Goal: Task Accomplishment & Management: Complete application form

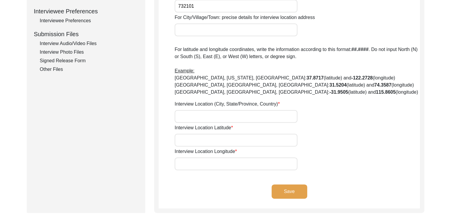
scroll to position [267, 0]
click at [190, 139] on input "Interview Location Latitude" at bounding box center [236, 139] width 123 height 13
paste input "24.999724374523367, 88.1402261582641"
type input "24.999724374523367,"
click at [230, 165] on input "Interview Location Longitude" at bounding box center [236, 163] width 123 height 13
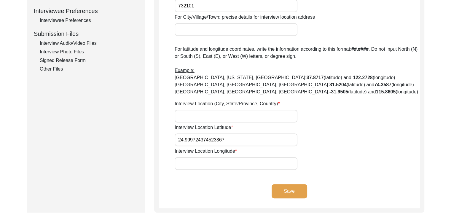
paste input "88.1402261582641"
type input "88.1402261582641"
click at [228, 138] on input "24.999724374523367," at bounding box center [236, 139] width 123 height 13
type input "24.999724374523367"
click at [219, 118] on input "Interview Location (City, State/Province, Country)" at bounding box center [236, 116] width 123 height 13
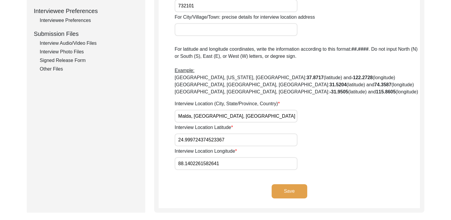
type input "Malda, [GEOGRAPHIC_DATA], [GEOGRAPHIC_DATA]"
click at [355, 157] on div "Interview Location Longitude 88.1402261582641" at bounding box center [297, 159] width 245 height 22
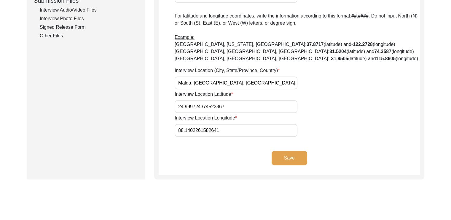
click at [286, 156] on button "Save" at bounding box center [290, 158] width 36 height 14
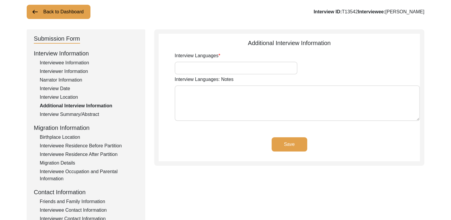
scroll to position [26, 0]
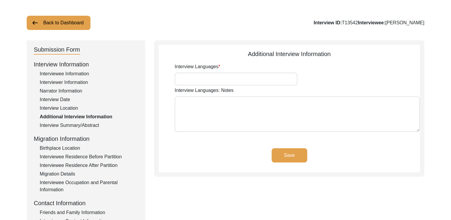
type input "Bengali, English"
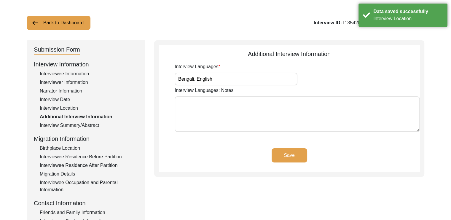
click at [284, 158] on button "Save" at bounding box center [290, 155] width 36 height 14
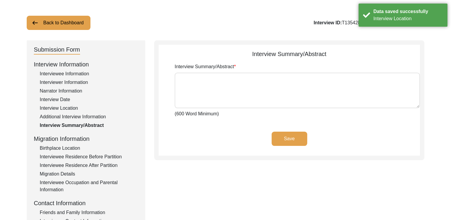
type textarea "Loremi Dolo (sit Ametc) adi elit se 9486. Doe temp incidi u labor etdo ma ali e…"
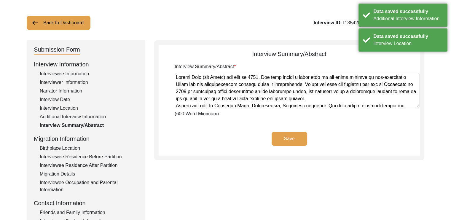
click at [283, 142] on button "Save" at bounding box center [290, 139] width 36 height 14
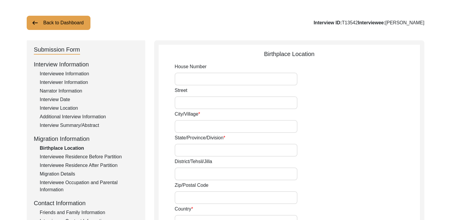
click at [187, 123] on input "City/Village" at bounding box center [236, 126] width 123 height 13
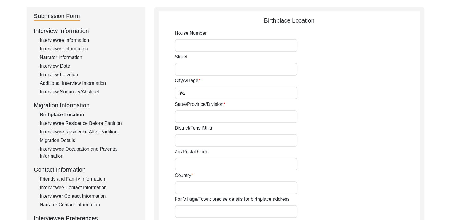
scroll to position [67, 0]
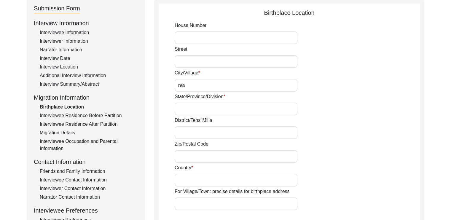
type input "n/a"
click at [187, 111] on input "State/Province/Division" at bounding box center [236, 109] width 123 height 13
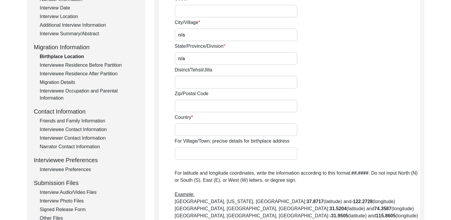
scroll to position [118, 0]
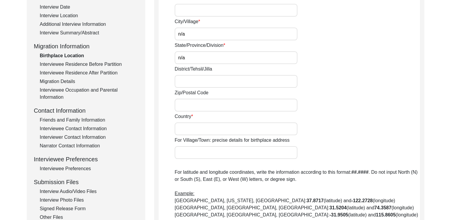
type input "n/a"
click at [188, 129] on input "Country" at bounding box center [236, 128] width 123 height 13
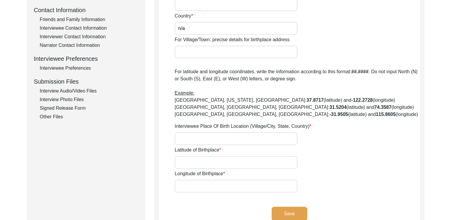
scroll to position [219, 0]
type input "n/a"
click at [182, 163] on input "Latitude of Birthplace" at bounding box center [236, 162] width 123 height 13
type input "n/a"
click at [177, 142] on input "Interviewee Place Of Birth Location (Village/City, State, Country)" at bounding box center [236, 138] width 123 height 13
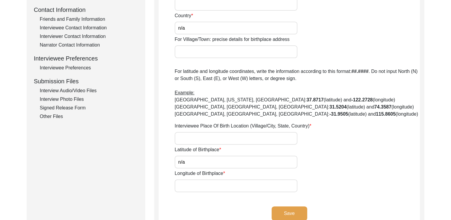
click at [177, 142] on input "Interviewee Place Of Birth Location (Village/City, State, Country)" at bounding box center [236, 138] width 123 height 13
type input "n/a"
click at [186, 187] on input "Longitude of Birthplace" at bounding box center [236, 185] width 123 height 13
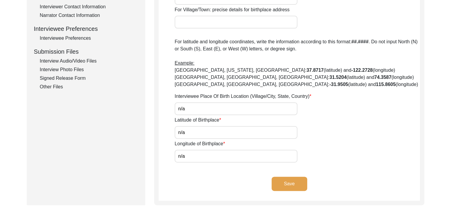
scroll to position [249, 0]
type input "n/a"
click at [283, 181] on button "Save" at bounding box center [290, 183] width 36 height 14
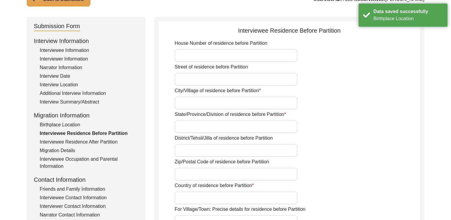
scroll to position [50, 0]
click at [232, 96] on input "City/Village of residence before Partition" at bounding box center [236, 102] width 123 height 13
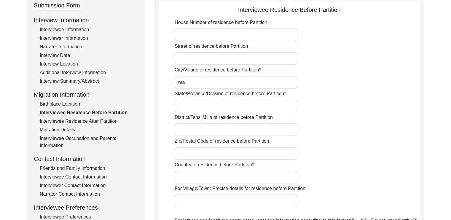
scroll to position [71, 0]
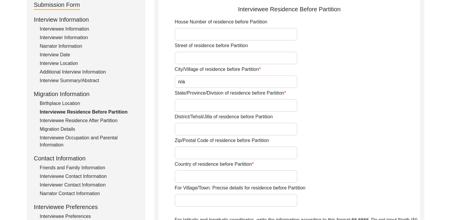
type input "n/a"
click at [217, 103] on input "State/Province/Division of residence before Partition" at bounding box center [236, 105] width 123 height 13
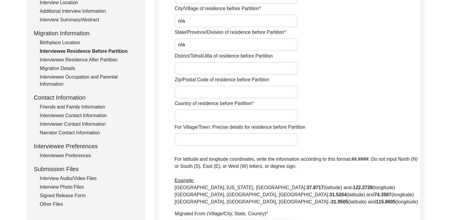
scroll to position [132, 0]
type input "n/a"
click at [210, 108] on div "Country of residence before Partition" at bounding box center [297, 111] width 245 height 22
click at [205, 112] on input "Country of residence before Partition" at bounding box center [236, 115] width 123 height 13
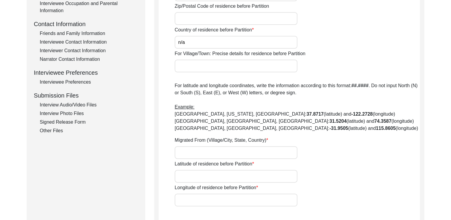
scroll to position [209, 0]
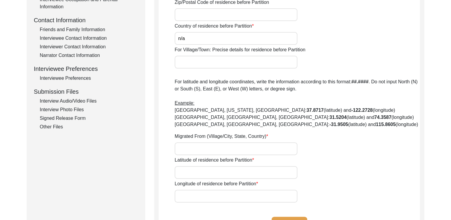
type input "n/a"
click at [198, 152] on input "Migrated From (Village/City, State, Country)" at bounding box center [236, 148] width 123 height 13
type input "n/a"
click at [184, 169] on input "Latitude of residence before Partition" at bounding box center [236, 172] width 123 height 13
type input "n/a"
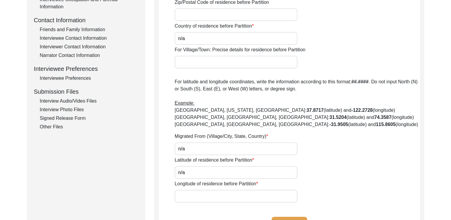
click at [184, 194] on input "Longitude of residence before Partition" at bounding box center [236, 196] width 123 height 13
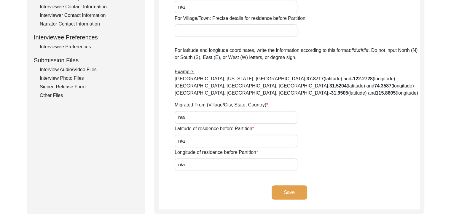
scroll to position [242, 0]
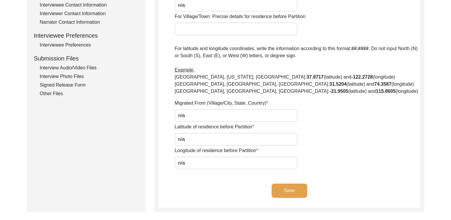
type input "n/a"
click at [280, 187] on button "Save" at bounding box center [290, 191] width 36 height 14
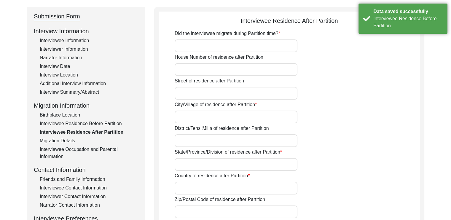
scroll to position [58, 0]
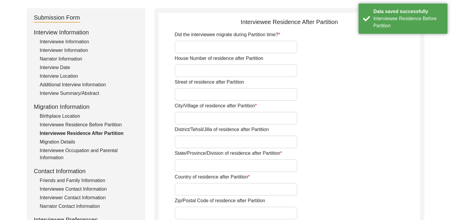
click at [219, 49] on input "Did the interviewee migrate during Partition time?" at bounding box center [236, 47] width 123 height 13
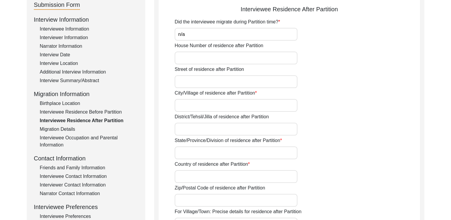
scroll to position [71, 0]
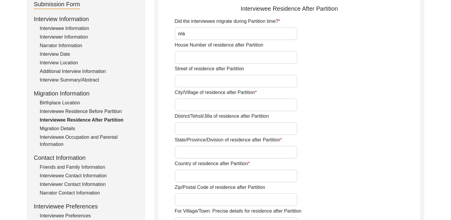
type input "n/a"
click at [215, 102] on input "City/Village of residence after Partition" at bounding box center [236, 104] width 123 height 13
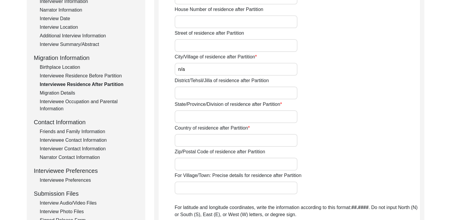
scroll to position [125, 0]
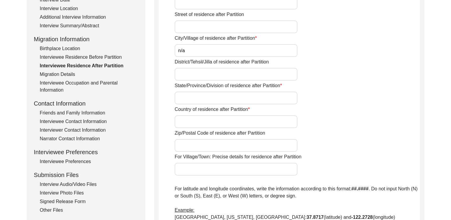
type input "n/a"
click at [210, 104] on input "State/Province/Division of residence after Partition" at bounding box center [236, 98] width 123 height 13
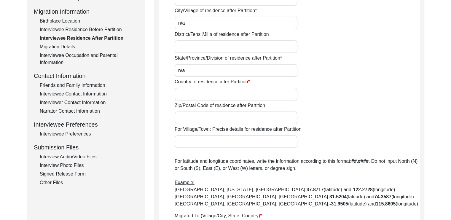
scroll to position [154, 0]
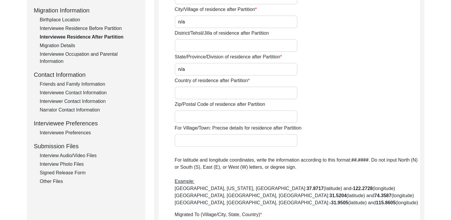
type input "n/a"
click at [205, 98] on input "Country of residence after Partition" at bounding box center [236, 93] width 123 height 13
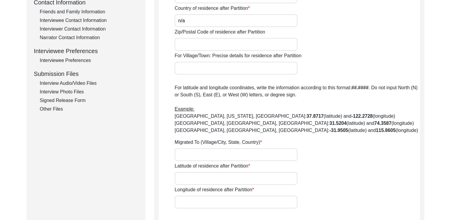
scroll to position [228, 0]
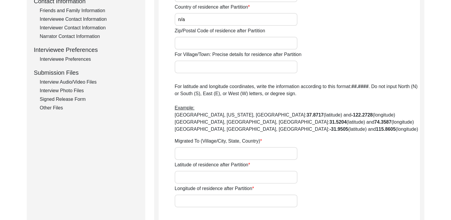
type input "n/a"
click at [180, 156] on input "Migrated To (Village/City, State, Country)" at bounding box center [236, 153] width 123 height 13
click at [180, 156] on input "n" at bounding box center [236, 153] width 123 height 13
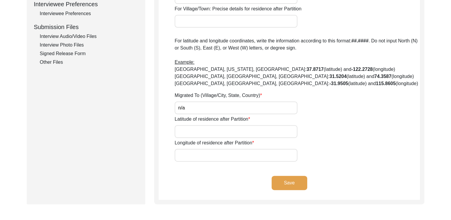
scroll to position [274, 0]
type input "n/a"
click at [189, 130] on input "Latitude of residence after Partition" at bounding box center [236, 131] width 123 height 13
type input "n/a"
click at [185, 151] on input "Longitude of residence after Partition" at bounding box center [236, 154] width 123 height 13
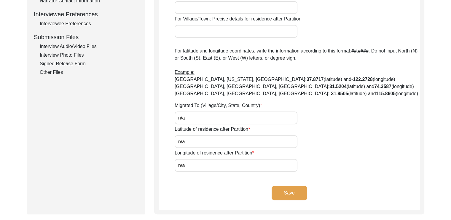
scroll to position [269, 0]
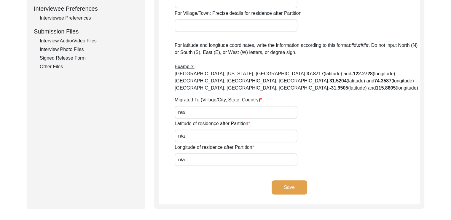
type input "n/a"
click at [286, 182] on button "Save" at bounding box center [290, 187] width 36 height 14
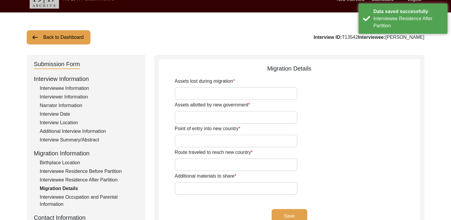
scroll to position [3, 0]
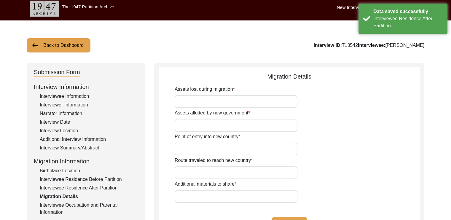
click at [244, 104] on input "Assets lost during migration" at bounding box center [236, 101] width 123 height 13
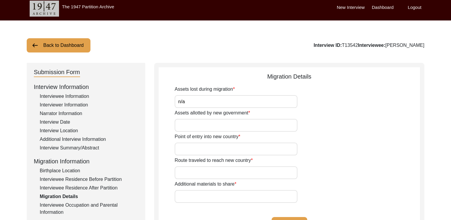
type input "n/a"
click at [221, 125] on input "Assets allotted by new government" at bounding box center [236, 125] width 123 height 13
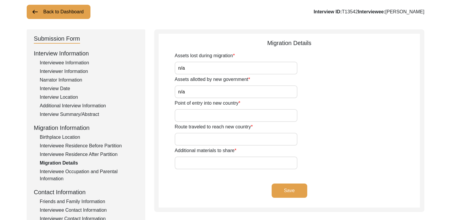
scroll to position [38, 0]
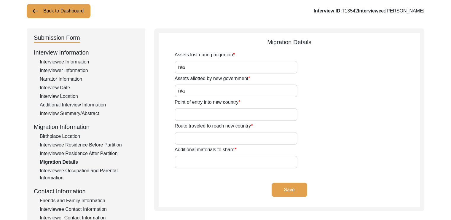
type input "n/a"
click at [213, 116] on input "Point of entry into new country" at bounding box center [236, 114] width 123 height 13
type input "n/a"
click at [220, 136] on input "Route traveled to reach new country" at bounding box center [236, 138] width 123 height 13
type input "n/a"
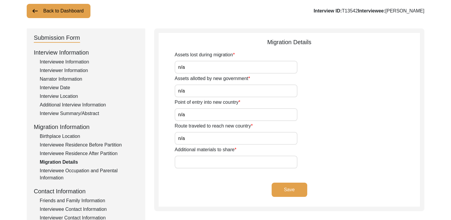
click at [208, 162] on input "Additional materials to share" at bounding box center [236, 162] width 123 height 13
type input "n/a"
click at [295, 187] on button "Save" at bounding box center [290, 190] width 36 height 14
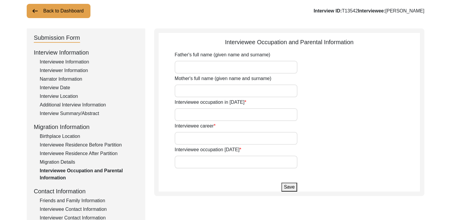
click at [275, 72] on input "Father's full name (given name and surname)" at bounding box center [236, 67] width 123 height 13
type input "[PERSON_NAME]"
click at [236, 84] on div "Mother's full name (given name and surname)" at bounding box center [297, 86] width 245 height 22
click at [221, 99] on label "Interviewee occupation in [DATE]" at bounding box center [211, 102] width 72 height 7
click at [221, 108] on input "Interviewee occupation in [DATE]" at bounding box center [236, 114] width 123 height 13
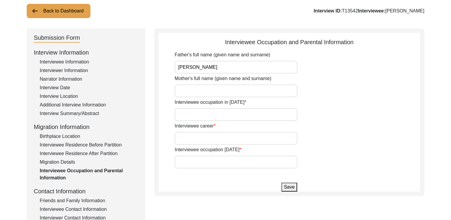
click at [221, 93] on input "Mother's full name (given name and surname)" at bounding box center [236, 91] width 123 height 13
click at [186, 91] on input "[PERSON_NAME]" at bounding box center [236, 91] width 123 height 13
type input "[PERSON_NAME]"
click at [209, 113] on input "Interviewee occupation in [DATE]" at bounding box center [236, 114] width 123 height 13
type input "Student"
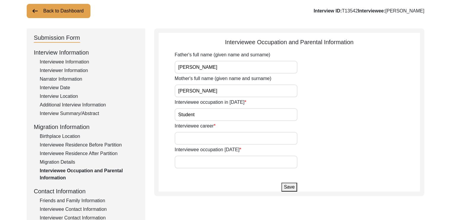
click at [200, 145] on div "Father's full name (given name and surname) [PERSON_NAME] Mother's full name (g…" at bounding box center [297, 109] width 245 height 117
click at [197, 136] on input "Interviewee career" at bounding box center [236, 138] width 123 height 13
type input "Housewife"
click at [187, 161] on input "Interviewee occupation [DATE]" at bounding box center [236, 162] width 123 height 13
type input "Housewife"
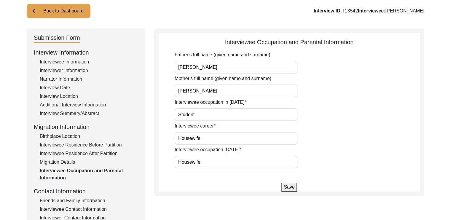
click at [296, 187] on button "Save" at bounding box center [288, 187] width 15 height 9
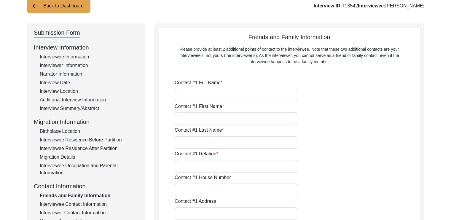
type input "[PERSON_NAME]"
type input "Saha"
type input "Grandson"
type input "[STREET_ADDRESS]"
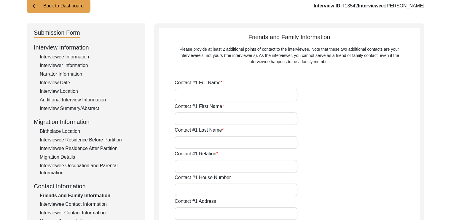
type input "Malda"
type input "[GEOGRAPHIC_DATA]"
type input "732101"
type input "[GEOGRAPHIC_DATA]"
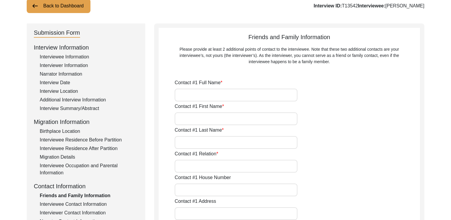
type input "9475998528"
type input "[EMAIL_ADDRESS][DOMAIN_NAME]"
type input "[PERSON_NAME]"
type input "Saha"
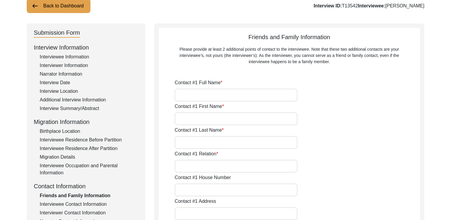
type input "Daughter-in-law"
type input "[STREET_ADDRESS]"
type input "Malda"
type input "[GEOGRAPHIC_DATA]"
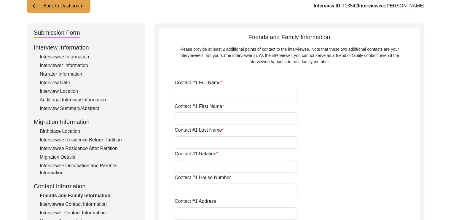
type input "732101"
type input "[GEOGRAPHIC_DATA]"
type input "9064104049"
type input "[EMAIL_ADDRESS][DOMAIN_NAME]"
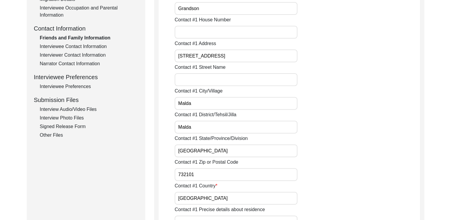
scroll to position [199, 0]
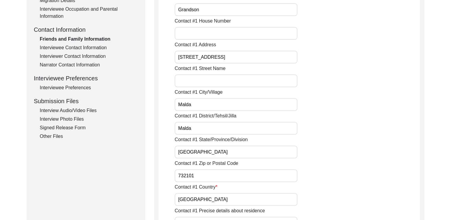
click at [90, 46] on div "Interviewee Contact Information" at bounding box center [89, 47] width 98 height 7
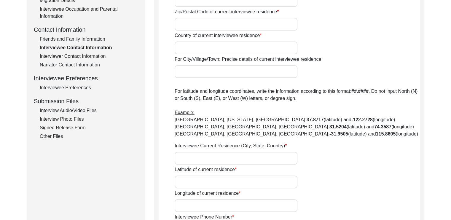
type input "1 [GEOGRAPHIC_DATA]"
type input "Malda"
type input "[GEOGRAPHIC_DATA]"
type input "Malda"
type input "732101"
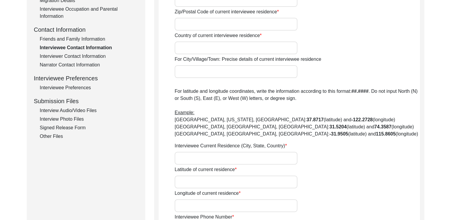
type input "[GEOGRAPHIC_DATA]"
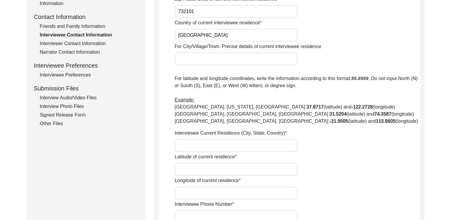
scroll to position [212, 0]
click at [193, 144] on input "Interviewee Current Residence (City, State, Country)" at bounding box center [236, 145] width 123 height 13
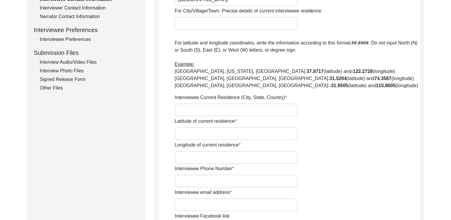
scroll to position [247, 0]
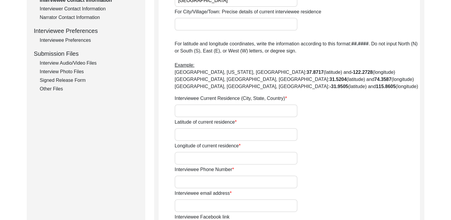
click at [187, 110] on input "Interviewee Current Residence (City, State, Country)" at bounding box center [236, 110] width 123 height 13
type input "Malda, [GEOGRAPHIC_DATA], [GEOGRAPHIC_DATA]"
click at [184, 133] on input "Latitude of current residence" at bounding box center [236, 134] width 123 height 13
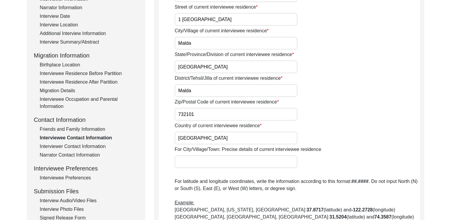
scroll to position [109, 0]
click at [56, 23] on div "Interview Location" at bounding box center [89, 25] width 98 height 7
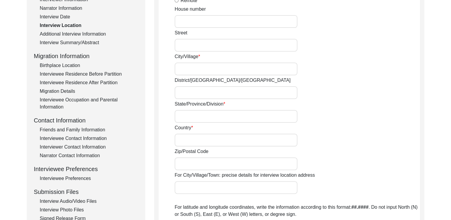
radio input "true"
type input "No.1 [GEOGRAPHIC_DATA]"
type input "Malda"
type input "[GEOGRAPHIC_DATA]"
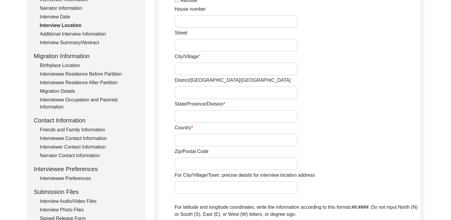
type input "[GEOGRAPHIC_DATA]"
type input "732101"
type input "Malda, [GEOGRAPHIC_DATA], [GEOGRAPHIC_DATA]"
type input "24.999724374523367"
type input "88.1402261582641"
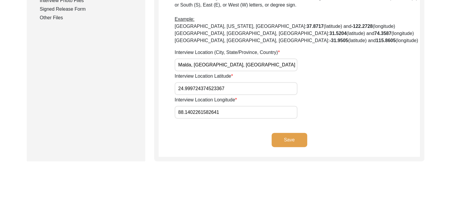
scroll to position [318, 0]
click at [230, 90] on input "24.999724374523367" at bounding box center [236, 88] width 123 height 13
type input "24.9997"
click at [228, 114] on input "88.1402261582641" at bounding box center [236, 112] width 123 height 13
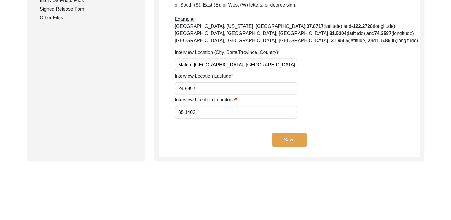
type input "88.1402"
click at [197, 90] on input "24.9997" at bounding box center [236, 88] width 123 height 13
paste input "88.1402261582641"
type input "24.9997"
click at [197, 90] on input "24.9997" at bounding box center [236, 88] width 123 height 13
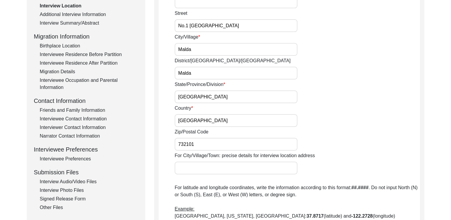
scroll to position [90, 0]
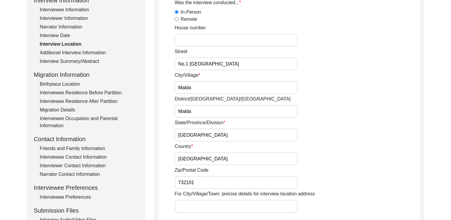
click at [56, 157] on div "Interviewee Contact Information" at bounding box center [89, 157] width 98 height 7
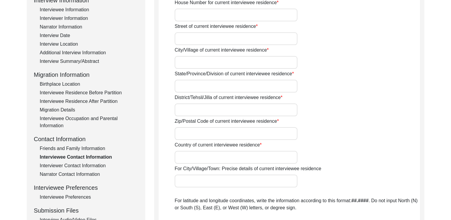
type input "1 [GEOGRAPHIC_DATA]"
type input "Malda"
type input "[GEOGRAPHIC_DATA]"
type input "Malda"
type input "732101"
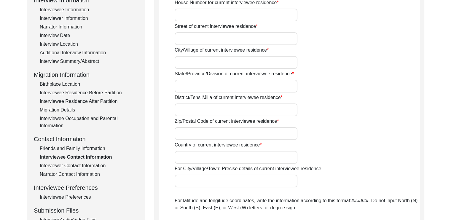
type input "[GEOGRAPHIC_DATA]"
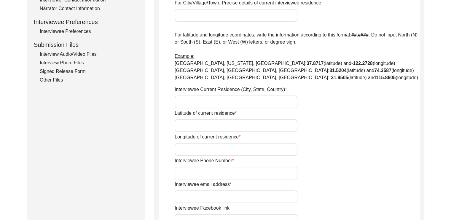
scroll to position [261, 0]
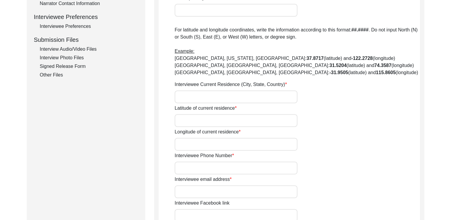
click at [214, 123] on input "Latitude of current residence" at bounding box center [236, 120] width 123 height 13
paste input "24.9997"
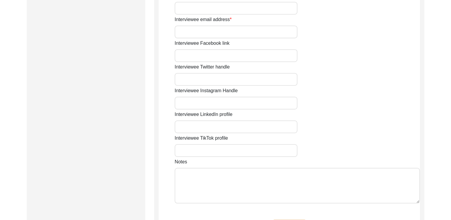
scroll to position [533, 0]
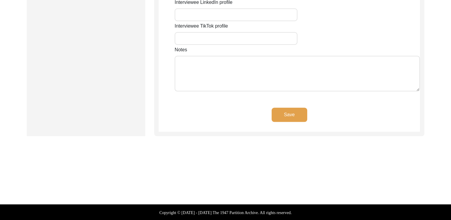
type input "24.9997"
click at [284, 108] on button "Save" at bounding box center [290, 115] width 36 height 14
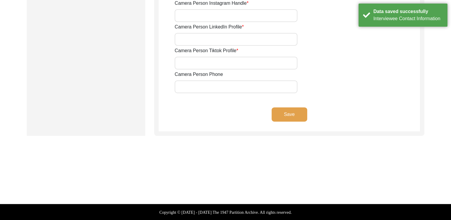
type input "7319284307"
type input "[EMAIL_ADDRESS][DOMAIN_NAME]"
type input "9475998528"
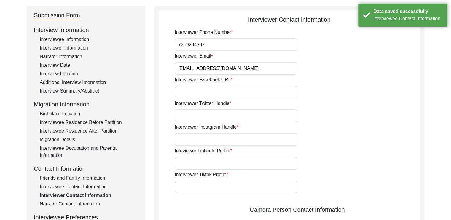
scroll to position [0, 0]
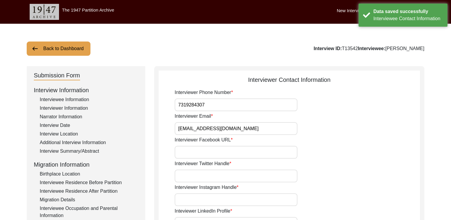
click at [74, 135] on div "Interview Location" at bounding box center [89, 133] width 98 height 7
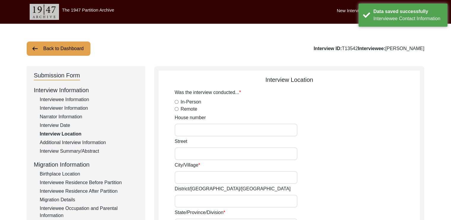
radio input "true"
type input "No.1 [GEOGRAPHIC_DATA]"
type input "Malda"
type input "[GEOGRAPHIC_DATA]"
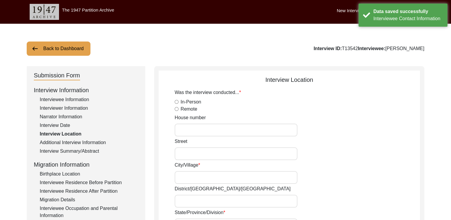
type input "[GEOGRAPHIC_DATA]"
type input "732101"
type input "Malda, [GEOGRAPHIC_DATA], [GEOGRAPHIC_DATA]"
type input "24.999724374523367"
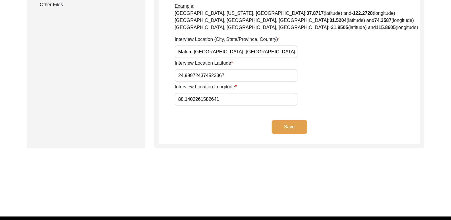
scroll to position [331, 0]
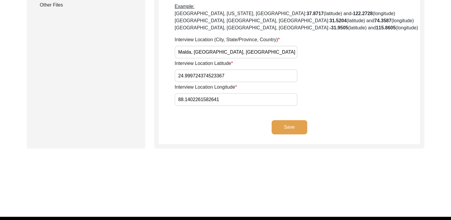
drag, startPoint x: 195, startPoint y: 98, endPoint x: 177, endPoint y: 98, distance: 18.4
click at [177, 98] on input "88.1402261582641" at bounding box center [236, 99] width 123 height 13
click at [229, 100] on input "88.1402261582641" at bounding box center [236, 99] width 123 height 13
type input "88.1402"
click at [239, 80] on input "24.999724374523367" at bounding box center [236, 75] width 123 height 13
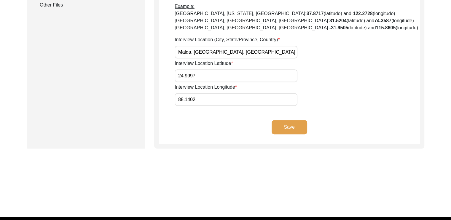
type input "24.9997"
click at [222, 133] on div "Save" at bounding box center [289, 132] width 261 height 24
click at [294, 125] on button "Save" at bounding box center [290, 127] width 36 height 14
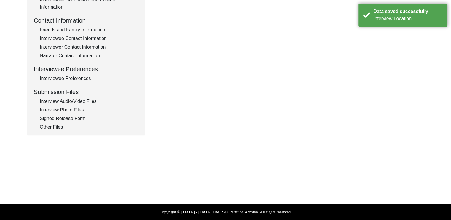
type input "Bengali, English"
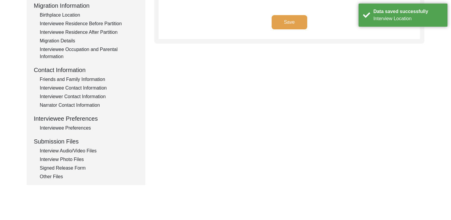
scroll to position [146, 0]
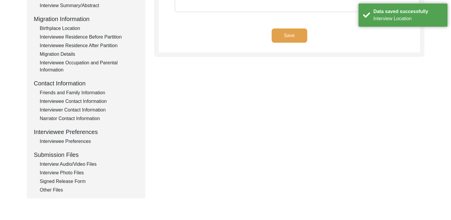
click at [83, 99] on div "Interviewee Contact Information" at bounding box center [89, 101] width 98 height 7
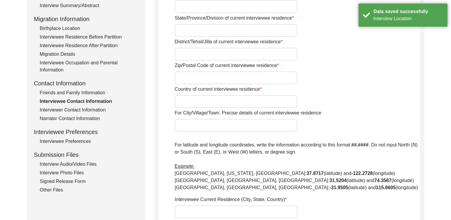
type input "1 [GEOGRAPHIC_DATA]"
type input "Malda"
type input "[GEOGRAPHIC_DATA]"
type input "Malda"
type input "732101"
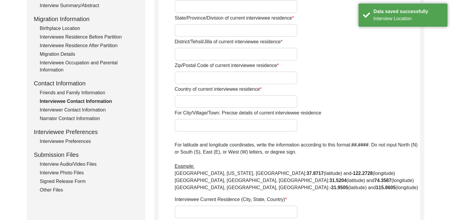
type input "[GEOGRAPHIC_DATA]"
type input "24.9997"
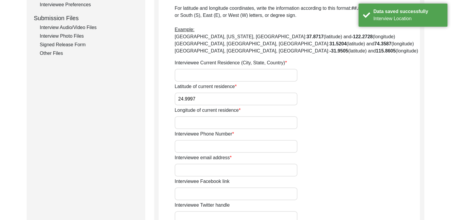
scroll to position [283, 0]
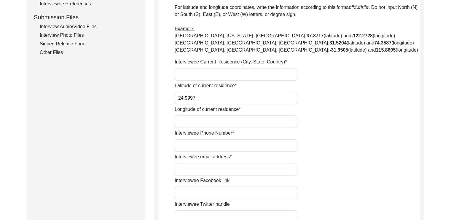
click at [213, 124] on input "Longitude of current residence" at bounding box center [236, 121] width 123 height 13
paste input "88.1402"
type input "88.1402"
click at [205, 75] on input "Interviewee Current Residence (City, State, Country)" at bounding box center [236, 74] width 123 height 13
type input "Malda, [GEOGRAPHIC_DATA], [GEOGRAPHIC_DATA]"
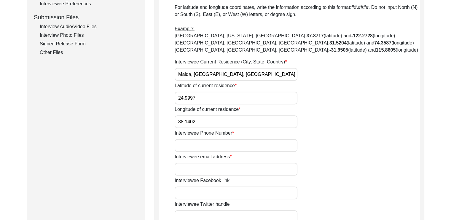
click at [190, 146] on input "Interviewee Phone Number" at bounding box center [236, 145] width 123 height 13
type input "n/a"
click at [187, 163] on input "Interviewee email address" at bounding box center [236, 169] width 123 height 13
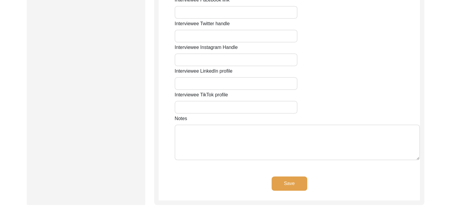
scroll to position [481, 0]
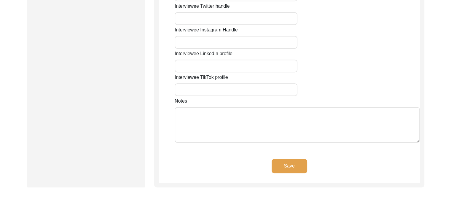
type input "n/a"
click at [298, 166] on button "Save" at bounding box center [290, 166] width 36 height 14
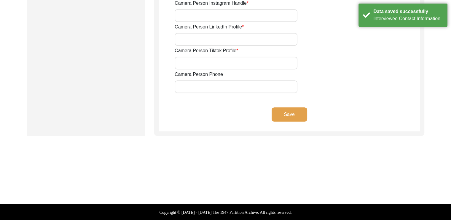
type input "7319284307"
type input "[EMAIL_ADDRESS][DOMAIN_NAME]"
type input "9475998528"
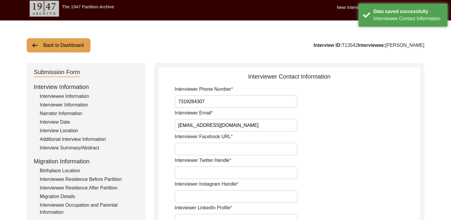
scroll to position [4, 0]
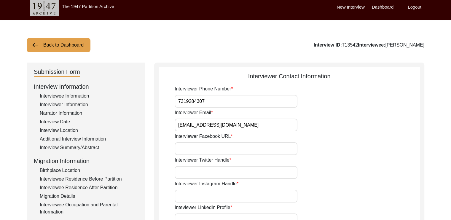
click at [244, 149] on input "Interviewer Facebook URL" at bounding box center [236, 148] width 123 height 13
type input "n/a"
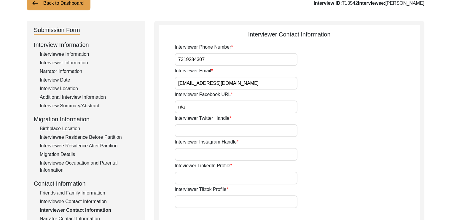
click at [200, 127] on input "Interviewer Twitter Handle" at bounding box center [236, 130] width 123 height 13
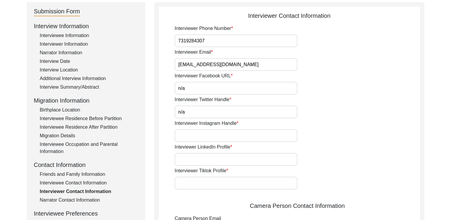
scroll to position [90, 0]
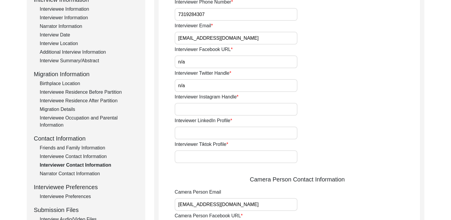
type input "n/a"
click at [195, 112] on input "Interviewer Instagram Handle" at bounding box center [236, 109] width 123 height 13
type input "n/a"
click at [190, 128] on input "Inteviewer LinkedIn Profile" at bounding box center [236, 133] width 123 height 13
type input "n/a"
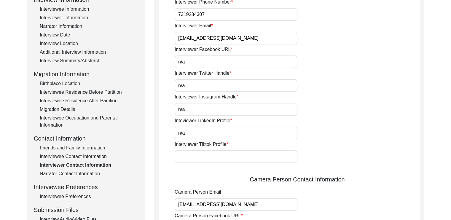
click at [187, 154] on input "Interviewer Tiktok Profile" at bounding box center [236, 156] width 123 height 13
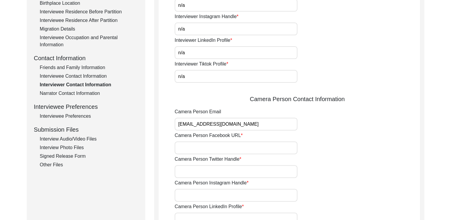
scroll to position [171, 0]
type input "n/a"
click at [187, 147] on input "Camera Person Facebook URL" at bounding box center [236, 147] width 123 height 13
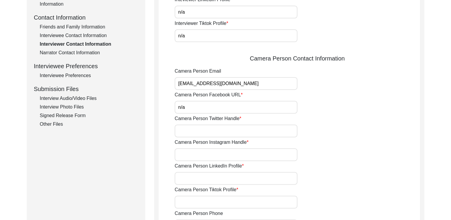
scroll to position [212, 0]
type input "n/a"
click at [186, 130] on input "Camera Person Twitter Handle" at bounding box center [236, 130] width 123 height 13
type input "n/a"
click at [184, 152] on input "Camera Person Instagram Handle" at bounding box center [236, 154] width 123 height 13
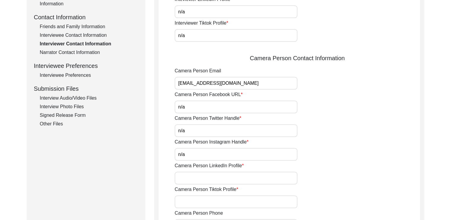
type input "n/a"
click at [181, 180] on input "Camera Person LinkedIn Profile" at bounding box center [236, 178] width 123 height 13
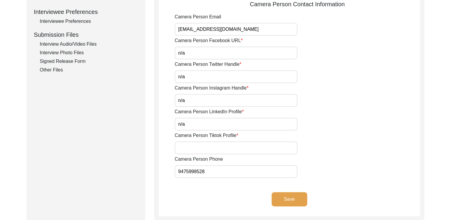
scroll to position [266, 0]
type input "n/a"
click at [187, 147] on input "Camera Person Tiktok Profile" at bounding box center [236, 147] width 123 height 13
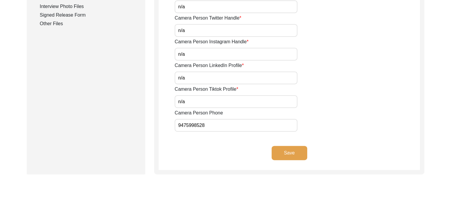
type input "n/a"
click at [291, 151] on button "Save" at bounding box center [290, 153] width 36 height 14
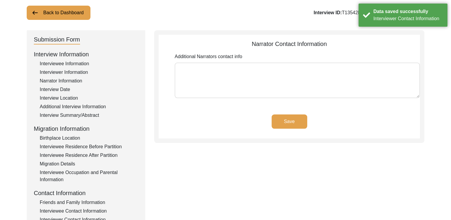
scroll to position [36, 0]
click at [295, 122] on button "Save" at bounding box center [290, 121] width 36 height 14
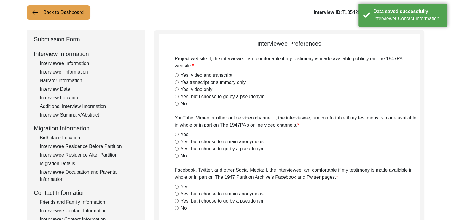
radio input "true"
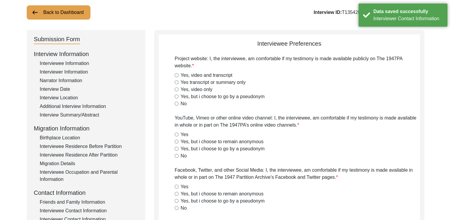
radio input "true"
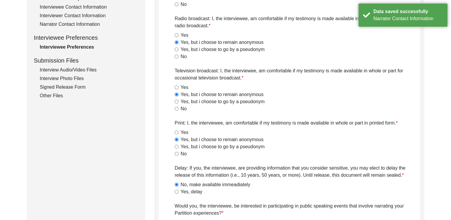
scroll to position [238, 0]
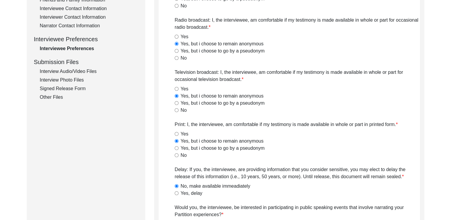
click at [80, 71] on div "Interview Audio/Video Files" at bounding box center [89, 71] width 98 height 7
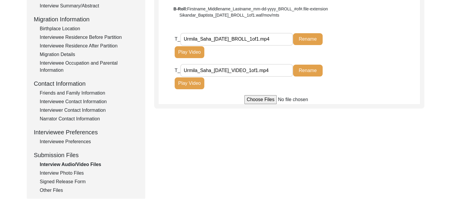
scroll to position [146, 0]
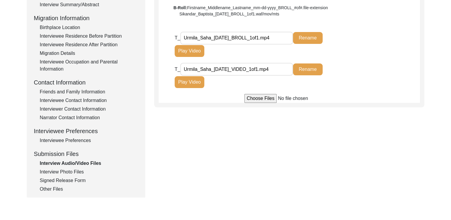
click at [68, 168] on div "Interview Photo Files" at bounding box center [89, 171] width 98 height 7
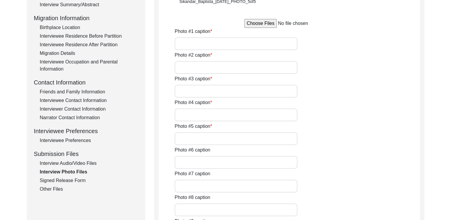
type input "Signing her name"
type input "[PERSON_NAME]"
type input "Happy to chat"
type input "Tales of childhood"
type input "A homely meal"
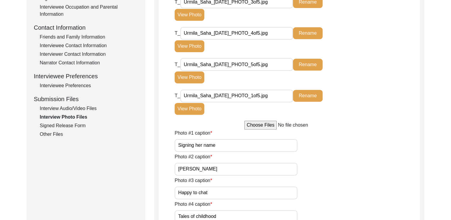
scroll to position [202, 0]
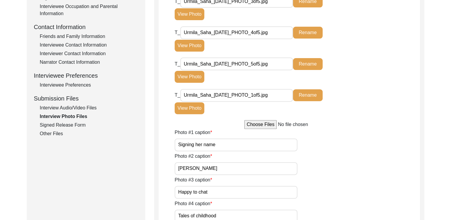
click at [69, 125] on div "Signed Release Form" at bounding box center [89, 125] width 98 height 7
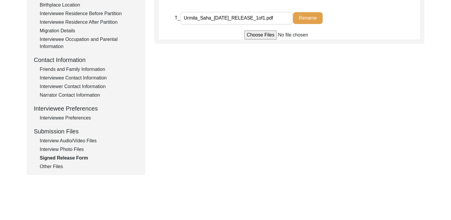
scroll to position [171, 0]
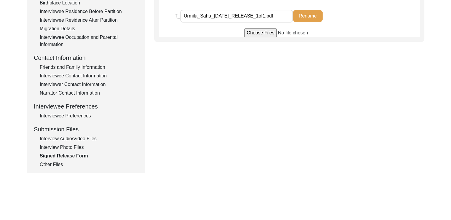
click at [52, 164] on div "Other Files" at bounding box center [89, 164] width 98 height 7
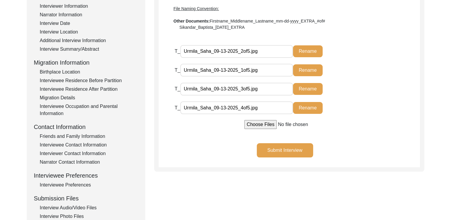
scroll to position [102, 0]
click at [264, 153] on button "Submit Interview" at bounding box center [285, 150] width 56 height 14
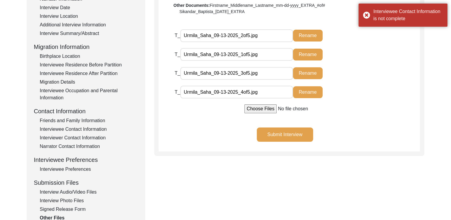
scroll to position [118, 0]
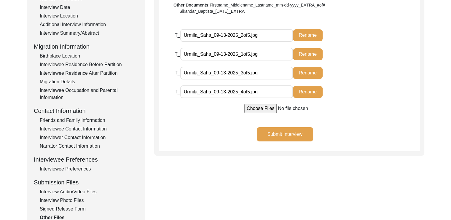
click at [75, 130] on div "Interviewee Contact Information" at bounding box center [89, 128] width 98 height 7
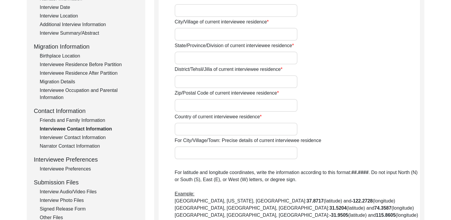
type input "1 [GEOGRAPHIC_DATA]"
type input "Malda"
type input "[GEOGRAPHIC_DATA]"
type input "Malda"
type input "732101"
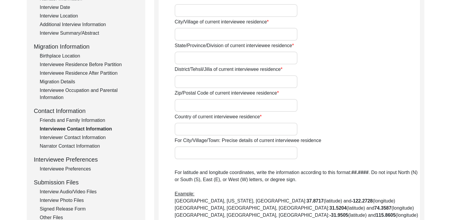
type input "[GEOGRAPHIC_DATA]"
type input "Malda, [GEOGRAPHIC_DATA], [GEOGRAPHIC_DATA]"
type input "24.9997"
type input "88.1402"
type input "n/a"
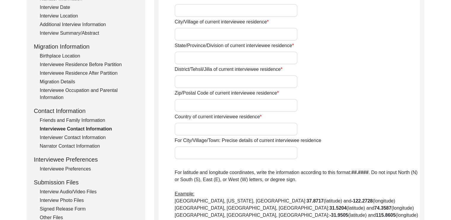
type input "n/a"
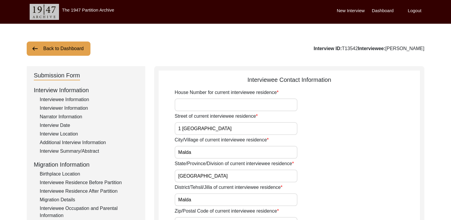
scroll to position [0, 0]
